Goal: Information Seeking & Learning: Learn about a topic

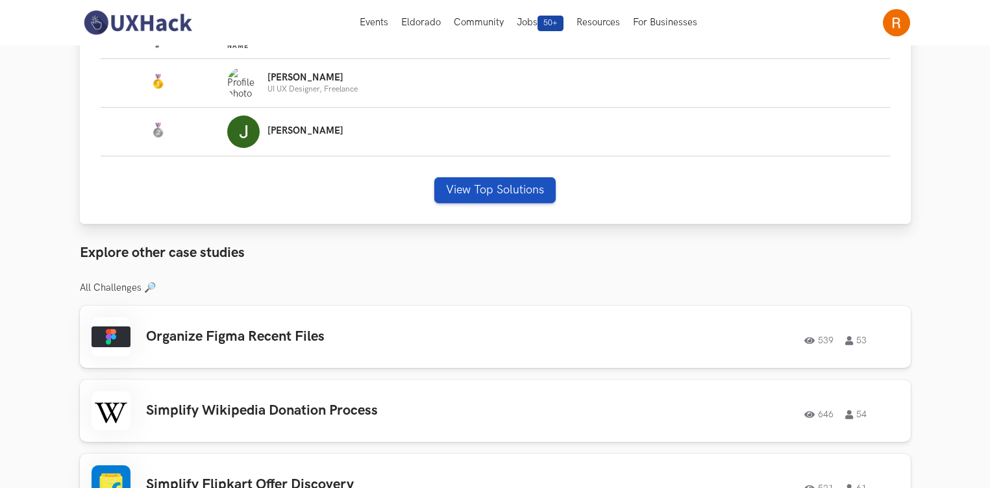
scroll to position [432, 0]
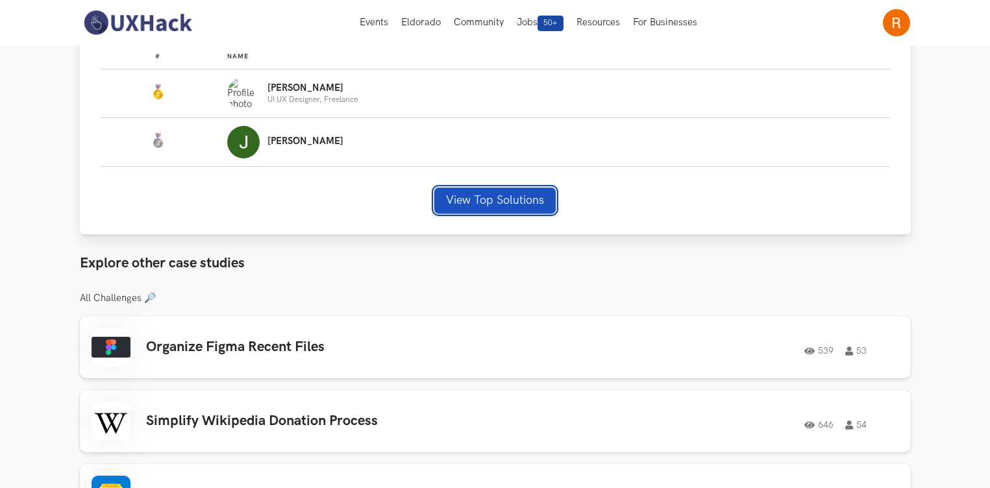
click at [484, 191] on button "View Top Solutions" at bounding box center [494, 201] width 121 height 26
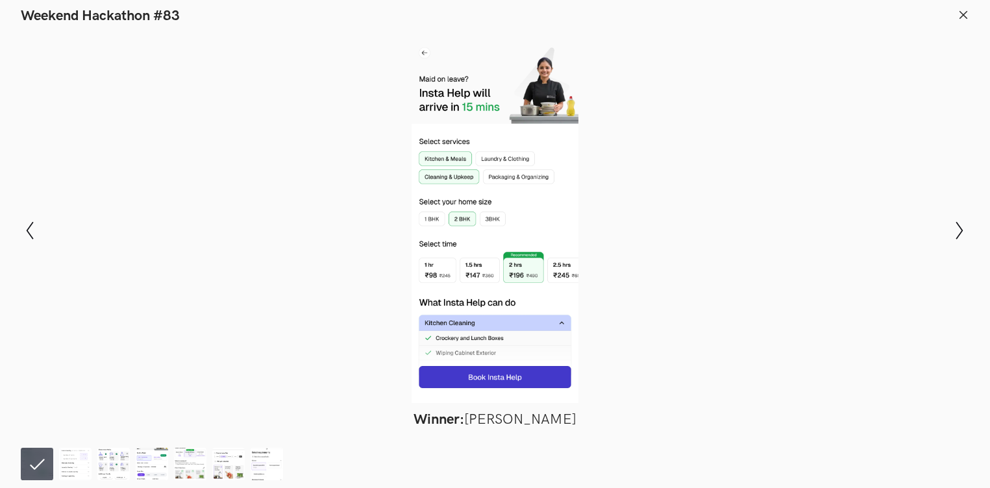
scroll to position [442, 0]
click at [957, 231] on icon "Show next slide" at bounding box center [959, 230] width 19 height 19
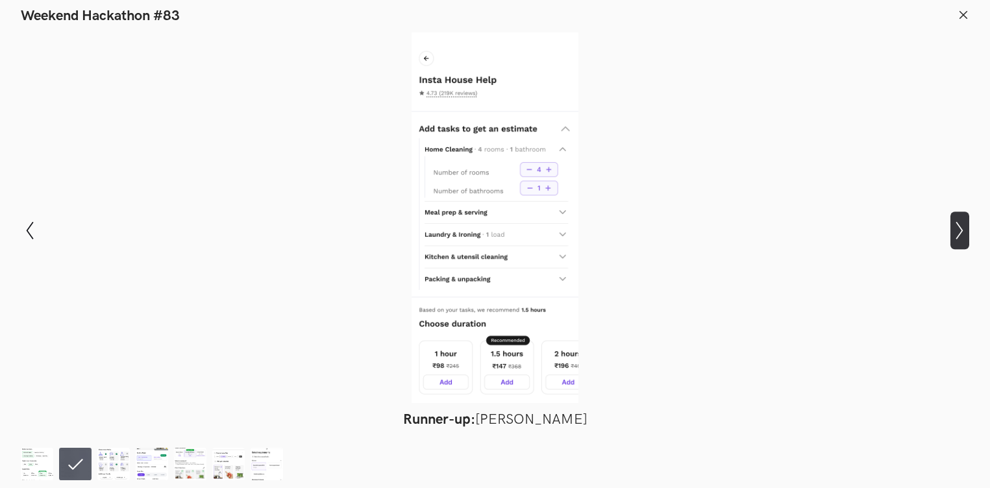
click at [957, 231] on icon "Show next slide" at bounding box center [959, 230] width 19 height 19
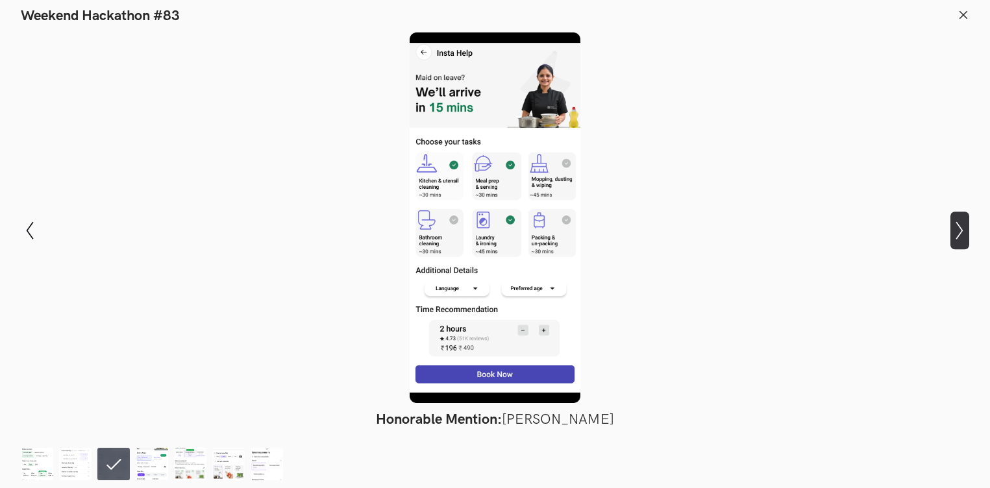
click at [957, 231] on icon "Show next slide" at bounding box center [959, 230] width 19 height 19
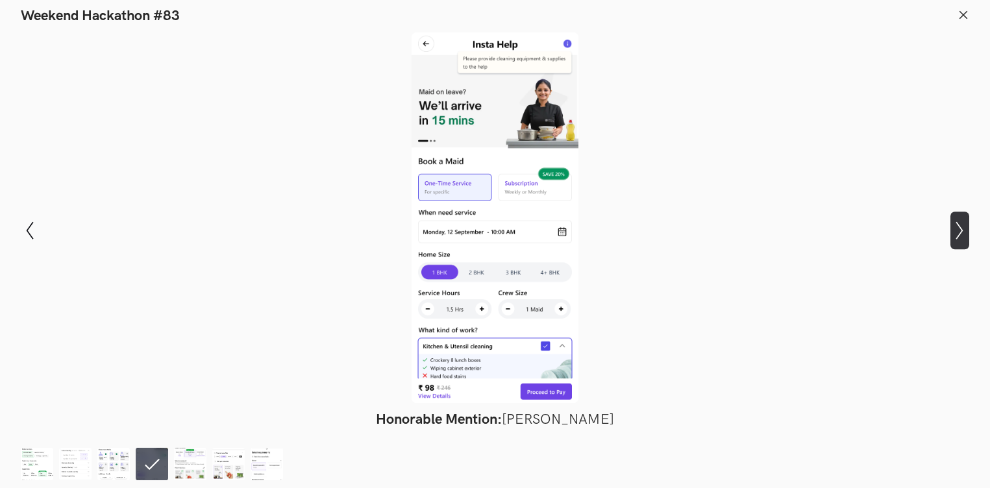
click at [957, 231] on icon "Show next slide" at bounding box center [959, 230] width 19 height 19
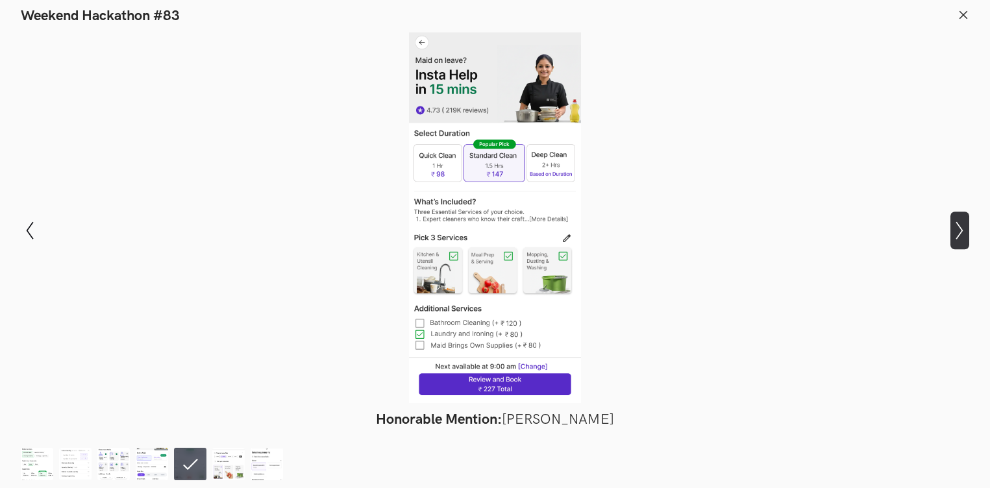
click at [957, 231] on icon "Show next slide" at bounding box center [959, 230] width 19 height 19
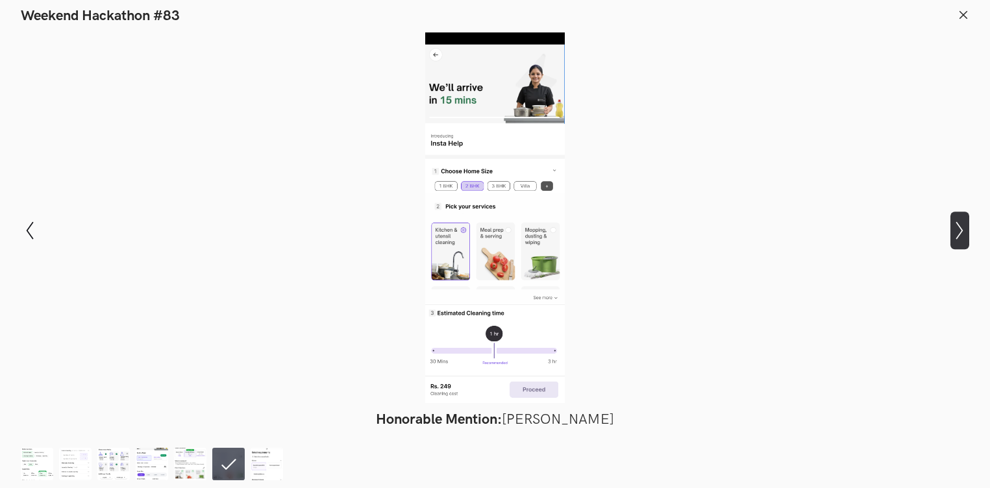
click at [965, 232] on icon "Show next slide" at bounding box center [959, 230] width 19 height 19
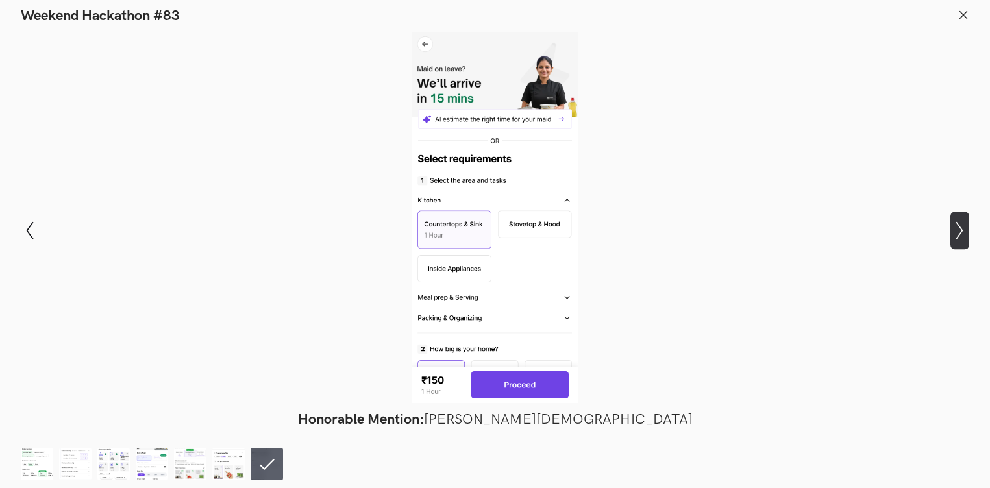
click at [965, 232] on icon "Show next slide" at bounding box center [959, 230] width 19 height 19
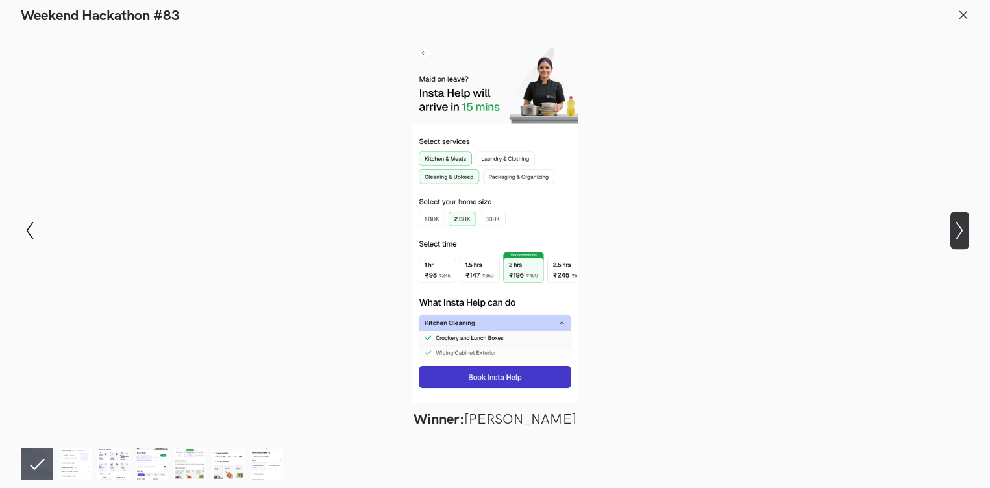
click at [965, 232] on icon "Show next slide" at bounding box center [959, 230] width 19 height 19
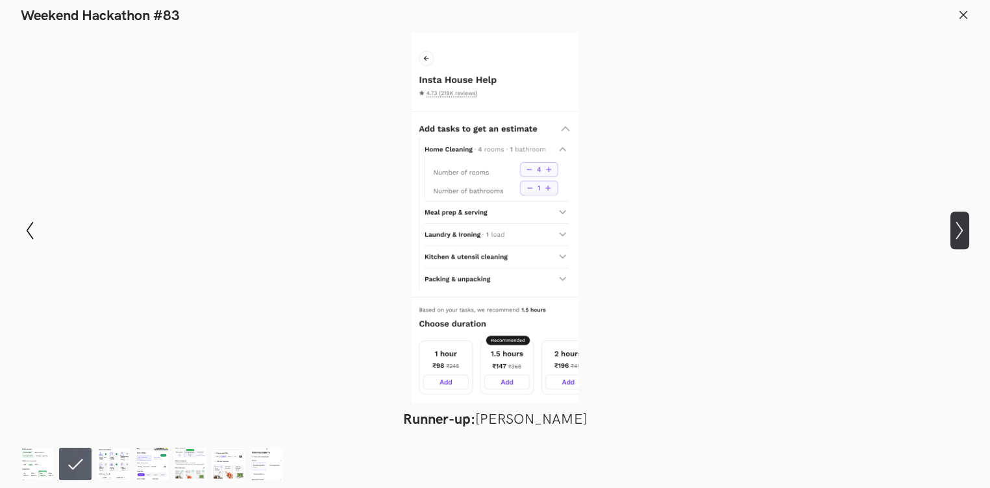
click at [965, 232] on icon "Show next slide" at bounding box center [959, 230] width 19 height 19
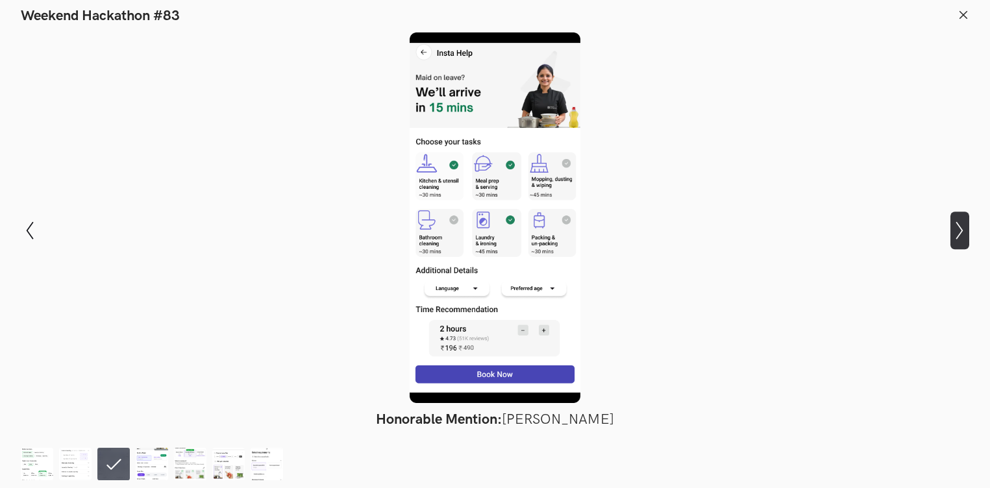
click at [965, 232] on icon "Show next slide" at bounding box center [959, 230] width 19 height 19
